Goal: Information Seeking & Learning: Find specific fact

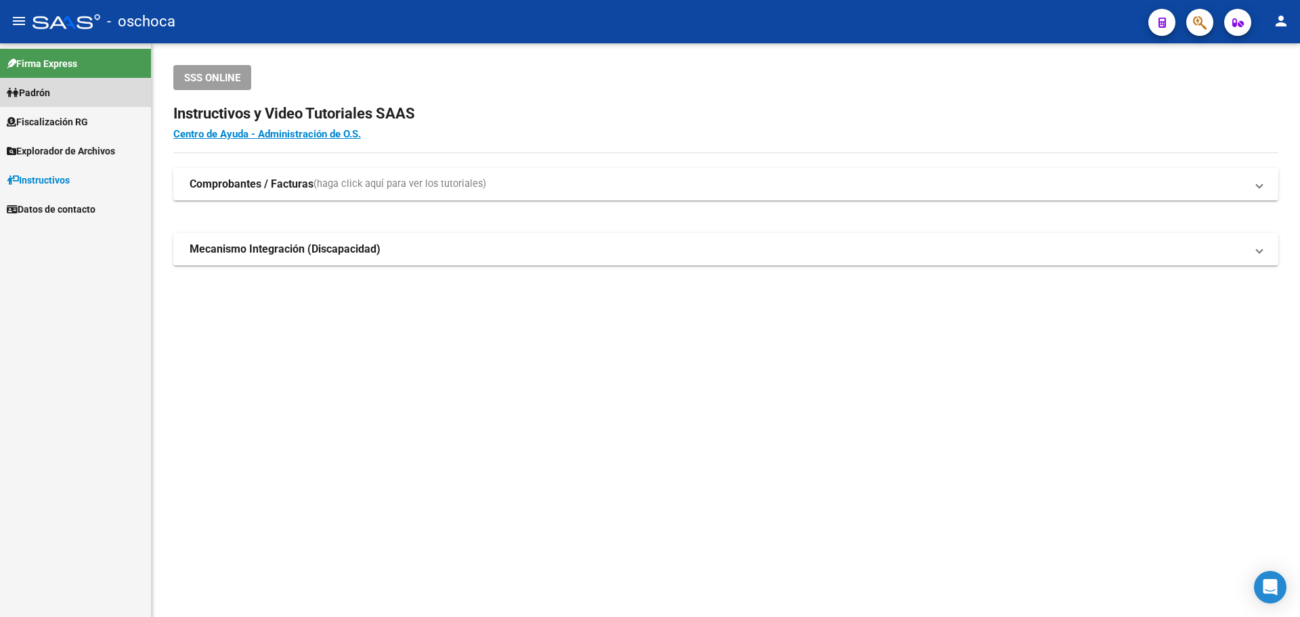
click at [50, 89] on span "Padrón" at bounding box center [28, 92] width 43 height 15
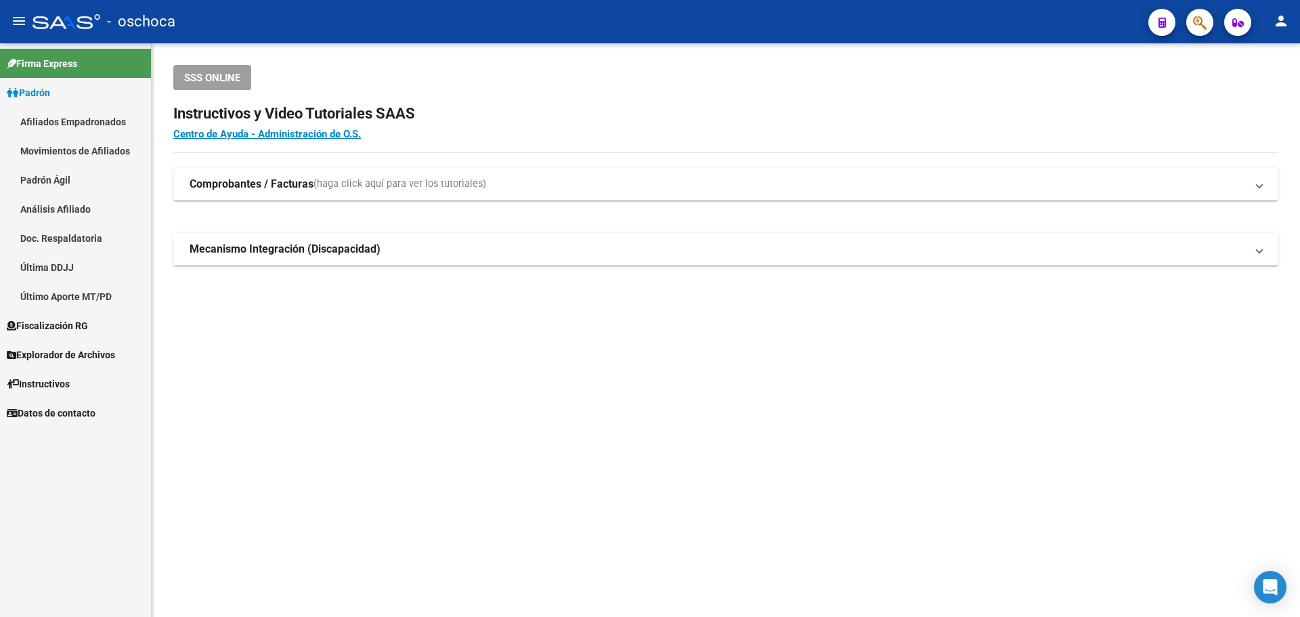
click at [69, 331] on span "Fiscalización RG" at bounding box center [47, 325] width 81 height 15
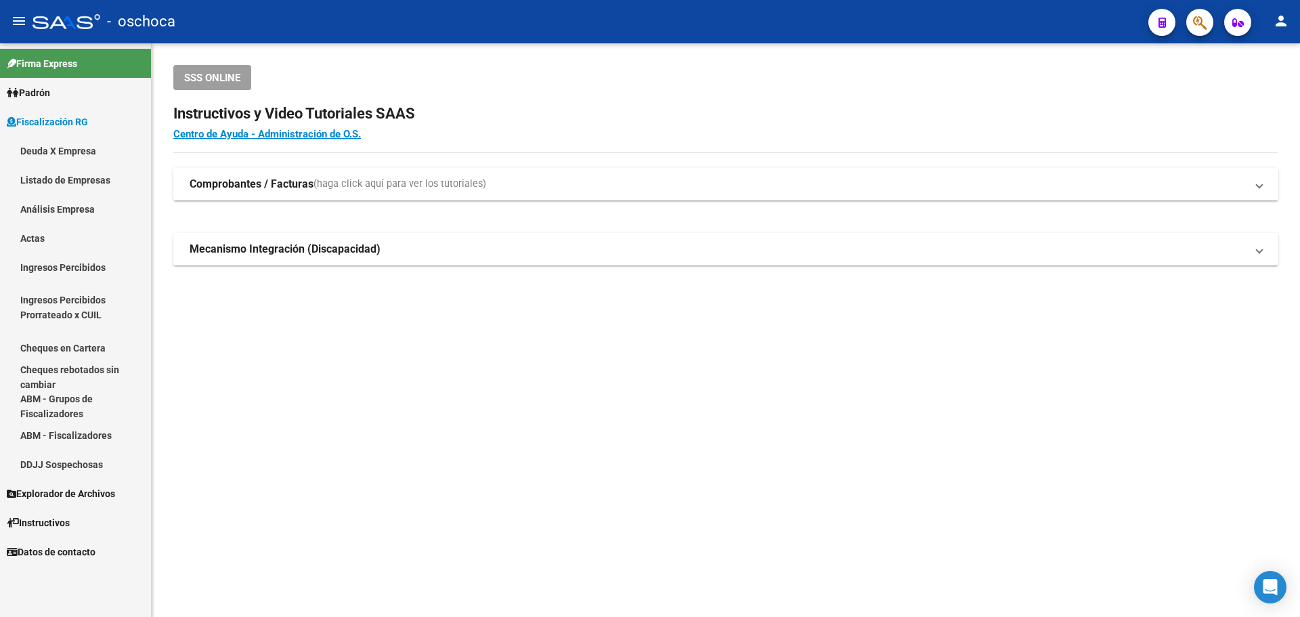
click at [52, 201] on link "Análisis Empresa" at bounding box center [75, 208] width 151 height 29
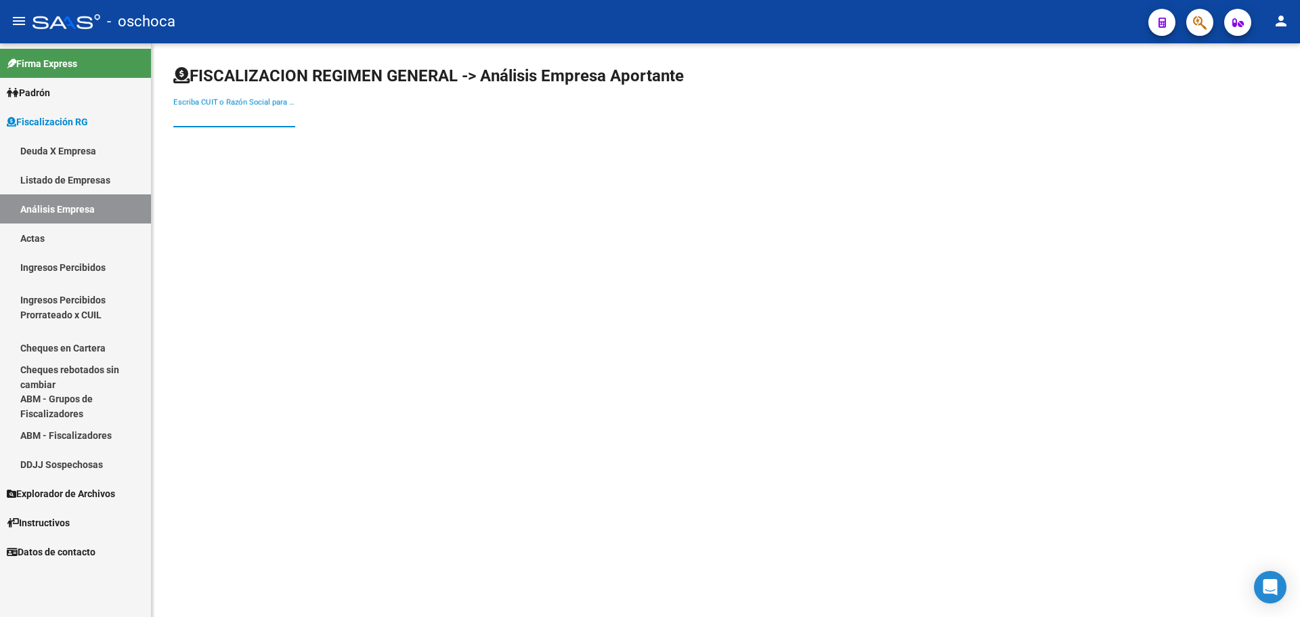
click at [202, 120] on input "Escriba CUIT o Razón Social para buscar" at bounding box center [234, 116] width 122 height 12
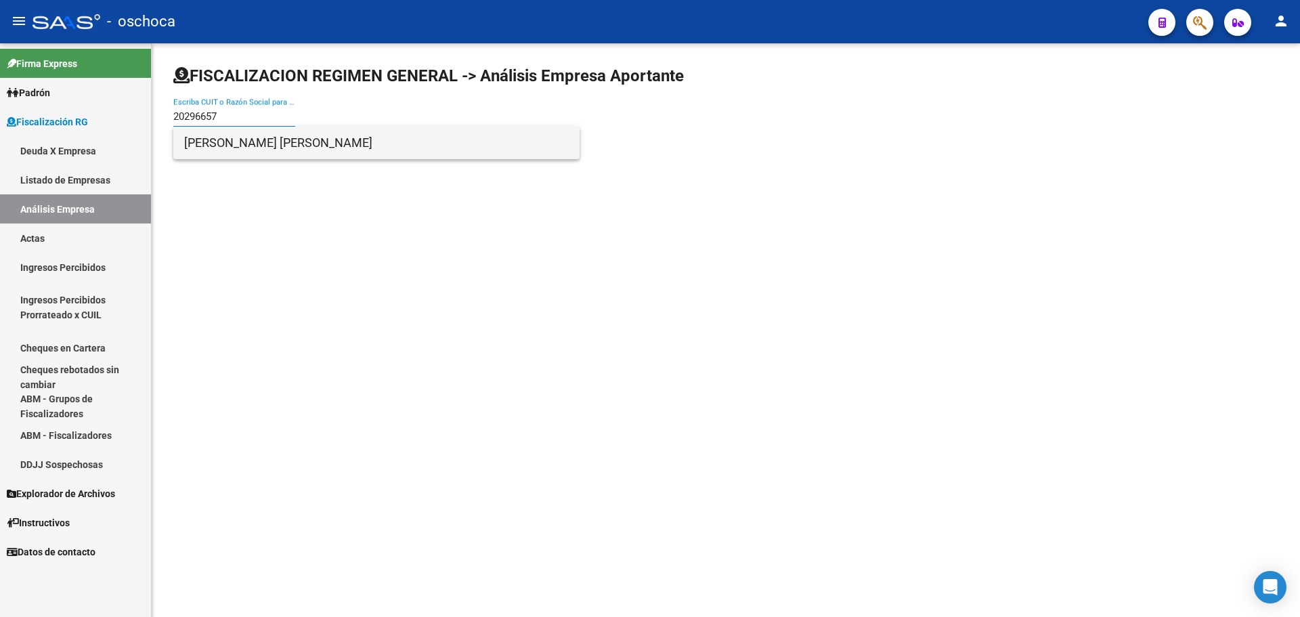
type input "20296657"
click at [202, 137] on span "[PERSON_NAME] [PERSON_NAME]" at bounding box center [376, 143] width 385 height 33
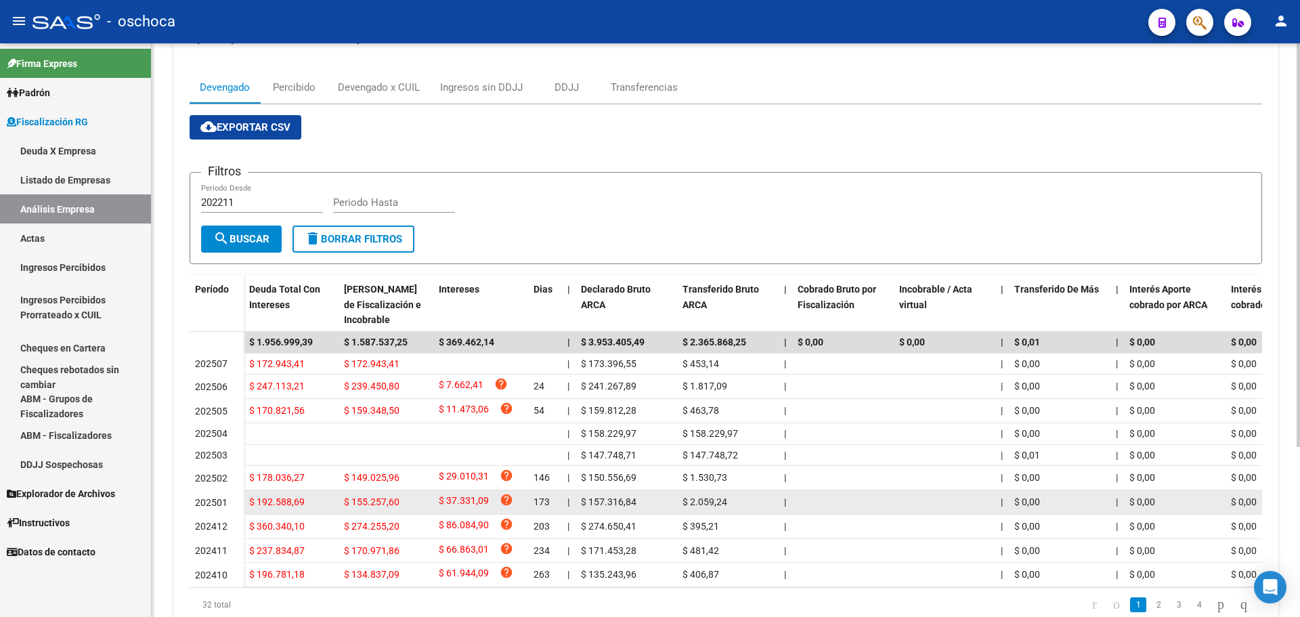
scroll to position [203, 0]
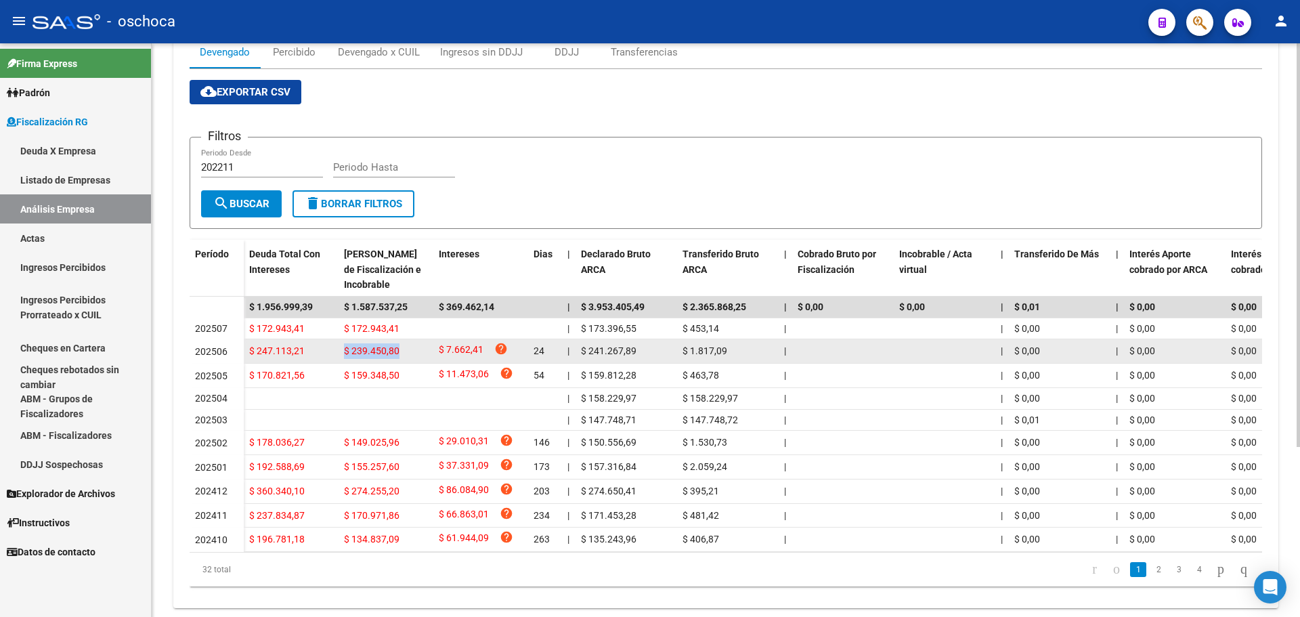
drag, startPoint x: 399, startPoint y: 354, endPoint x: 345, endPoint y: 354, distance: 54.2
click at [345, 354] on div "$ 239.450,80" at bounding box center [386, 351] width 84 height 16
copy span "$ 239.450,80"
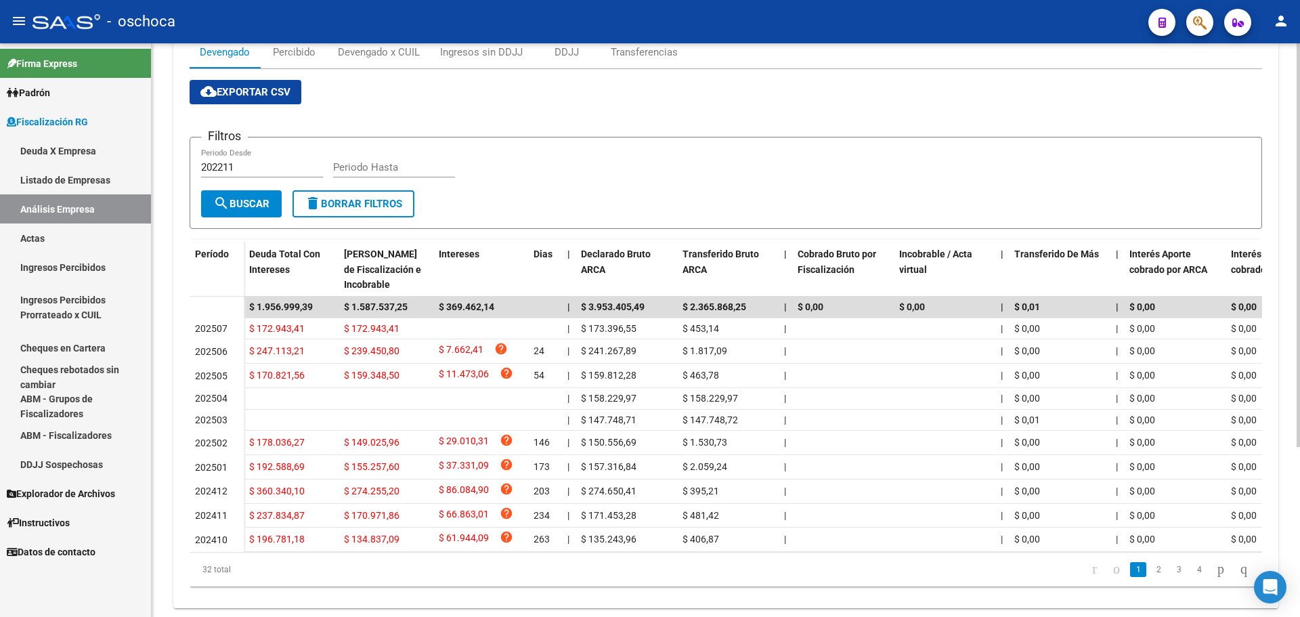
click at [503, 135] on app-list-header "Filtros 202211 Periodo Desde Periodo Hasta search Buscar delete Borrar Filtros" at bounding box center [726, 172] width 1073 height 114
